Goal: Task Accomplishment & Management: Use online tool/utility

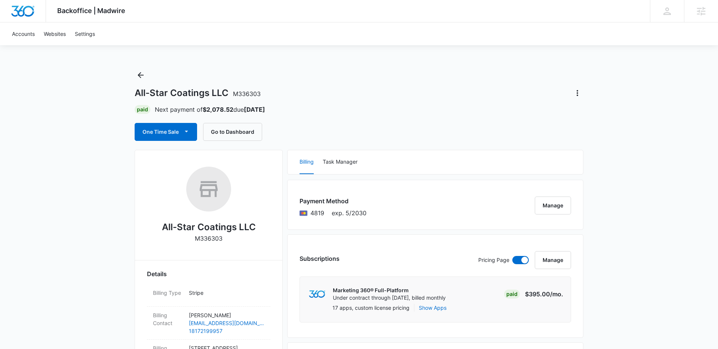
scroll to position [30, 0]
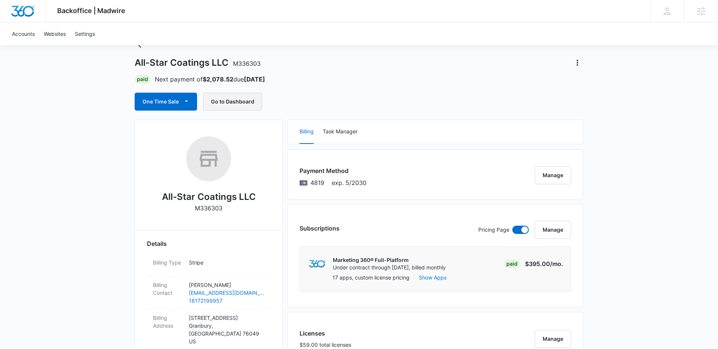
click at [248, 105] on button "Go to Dashboard" at bounding box center [232, 102] width 59 height 18
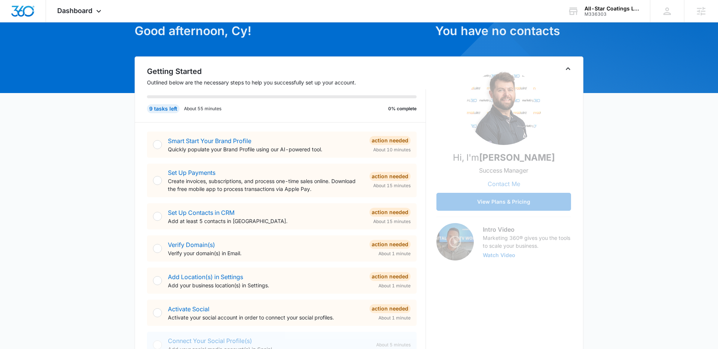
scroll to position [42, 0]
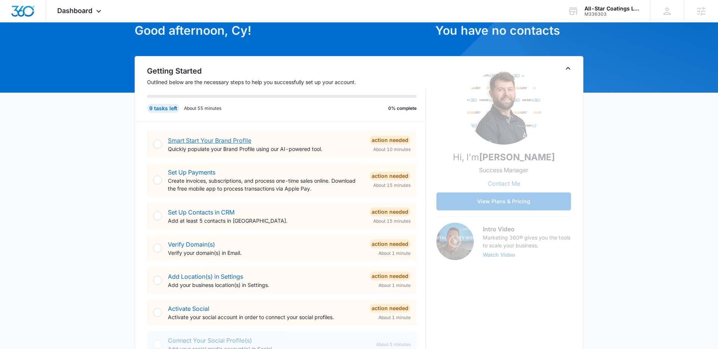
click at [216, 142] on link "Smart Start Your Brand Profile" at bounding box center [209, 140] width 83 height 7
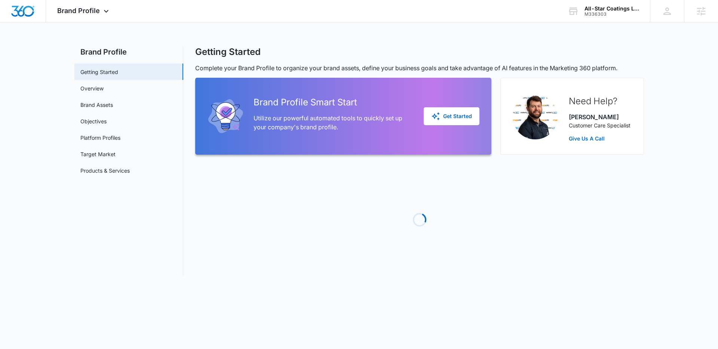
click at [212, 139] on div "Brand Profile Smart Start Utilize our powerful automated tools to quickly set u…" at bounding box center [343, 116] width 272 height 59
click at [439, 110] on button "Get Started" at bounding box center [451, 116] width 56 height 18
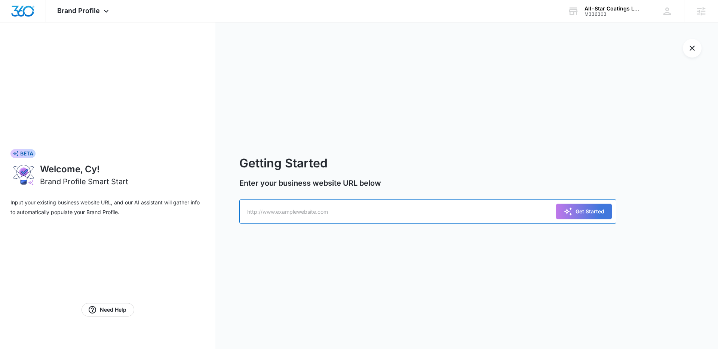
click at [354, 210] on input "text" at bounding box center [427, 211] width 377 height 25
click at [330, 215] on input "text" at bounding box center [427, 211] width 377 height 25
paste input "https://www.allstarcoatingstx.com/"
type input "https://www.allstarcoatingstx.com/"
click at [583, 210] on div "Get Started" at bounding box center [583, 211] width 41 height 9
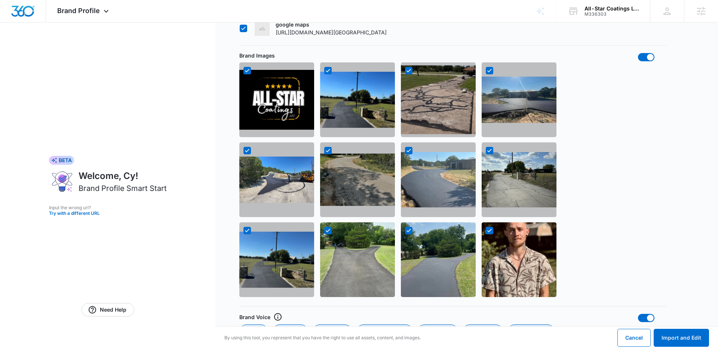
scroll to position [596, 0]
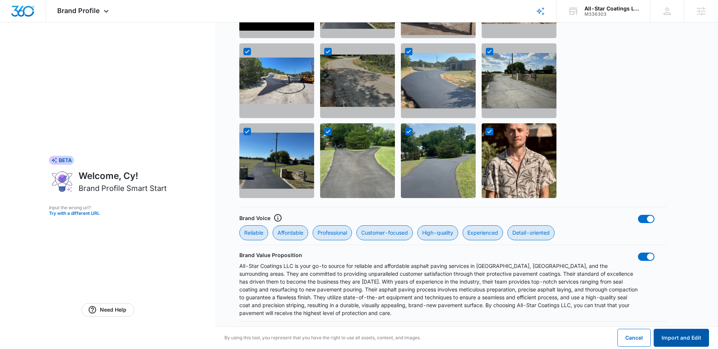
click at [689, 340] on button "Import and Edit" at bounding box center [680, 338] width 55 height 18
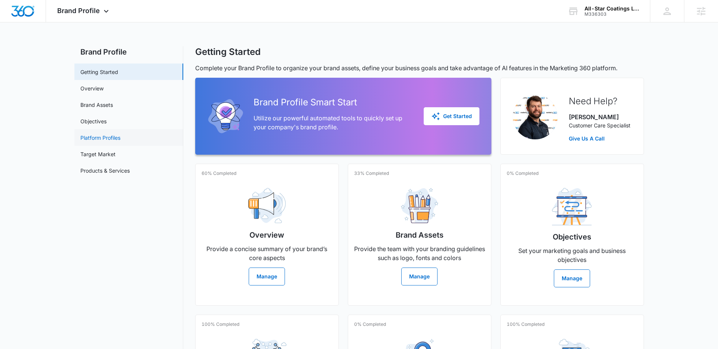
click at [106, 137] on link "Platform Profiles" at bounding box center [100, 138] width 40 height 8
